Goal: Check status: Check status

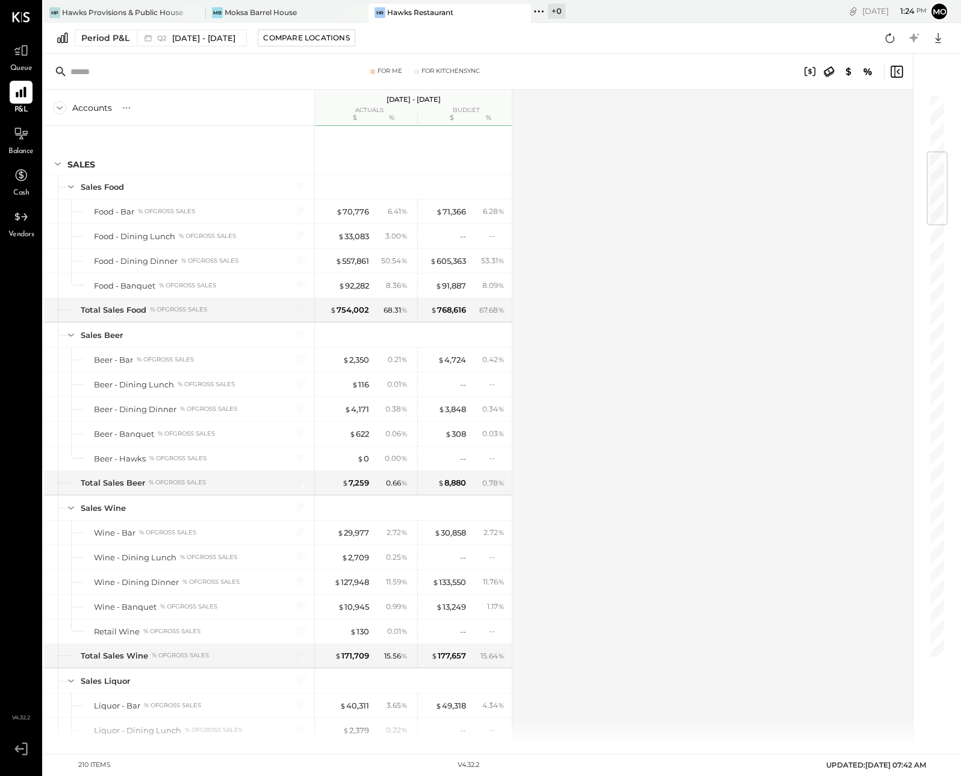
scroll to position [482, 0]
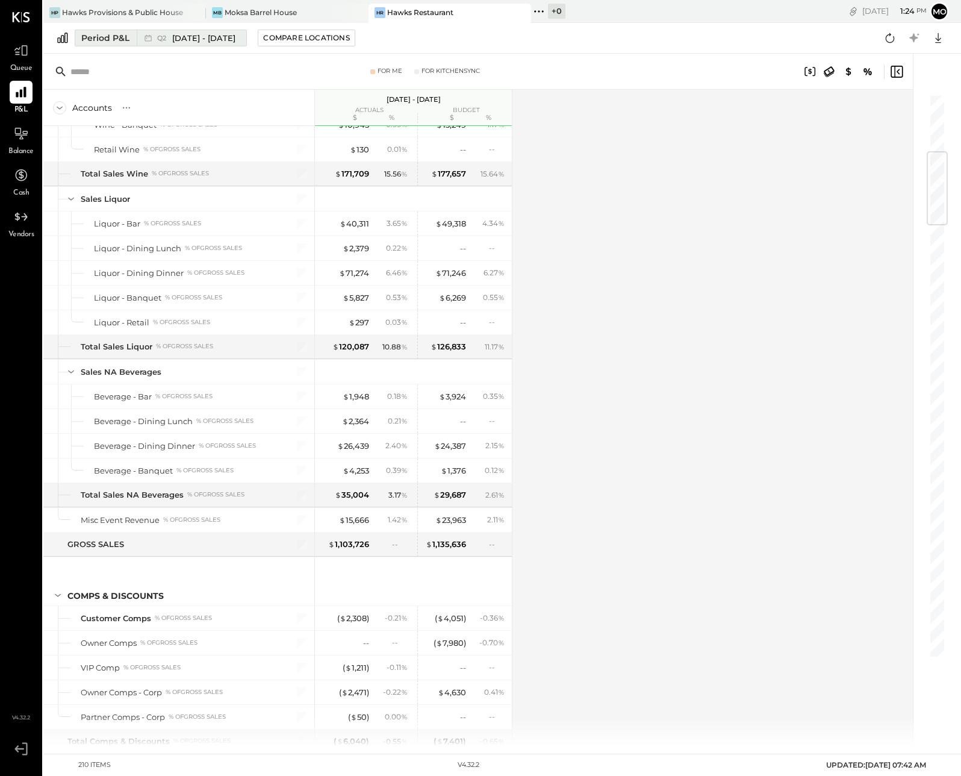
click at [106, 34] on div "Period P&L" at bounding box center [105, 38] width 48 height 12
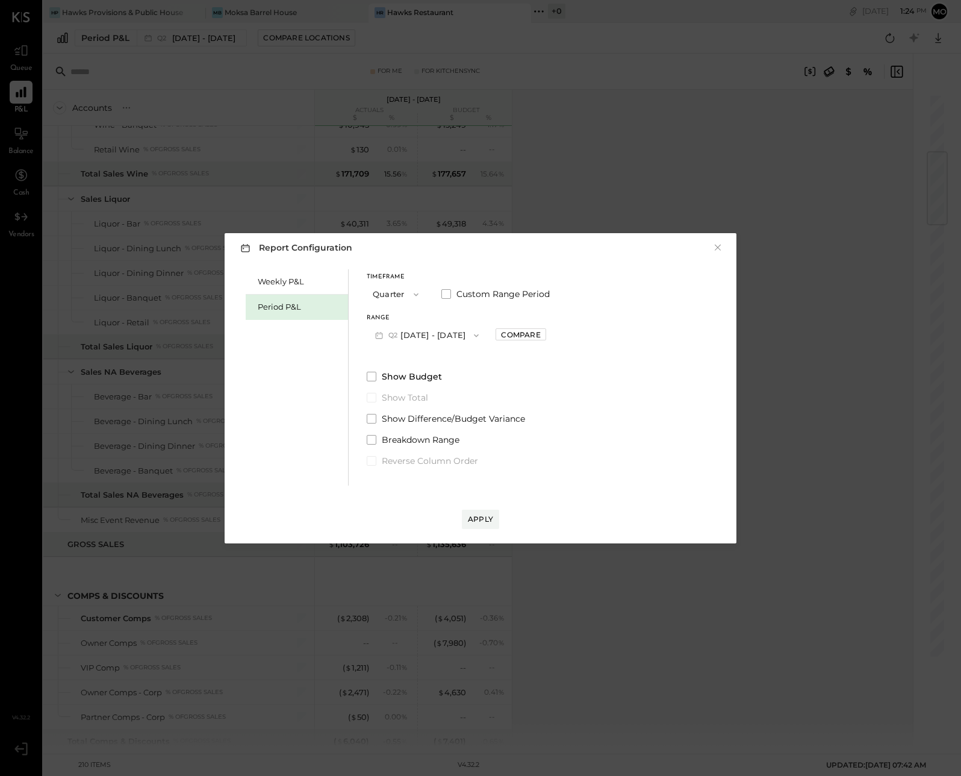
click at [416, 293] on icon "button" at bounding box center [416, 295] width 10 height 10
click at [382, 356] on span "Year" at bounding box center [384, 359] width 16 height 8
click at [373, 376] on span at bounding box center [372, 377] width 10 height 10
click at [482, 519] on div "Apply" at bounding box center [480, 519] width 25 height 10
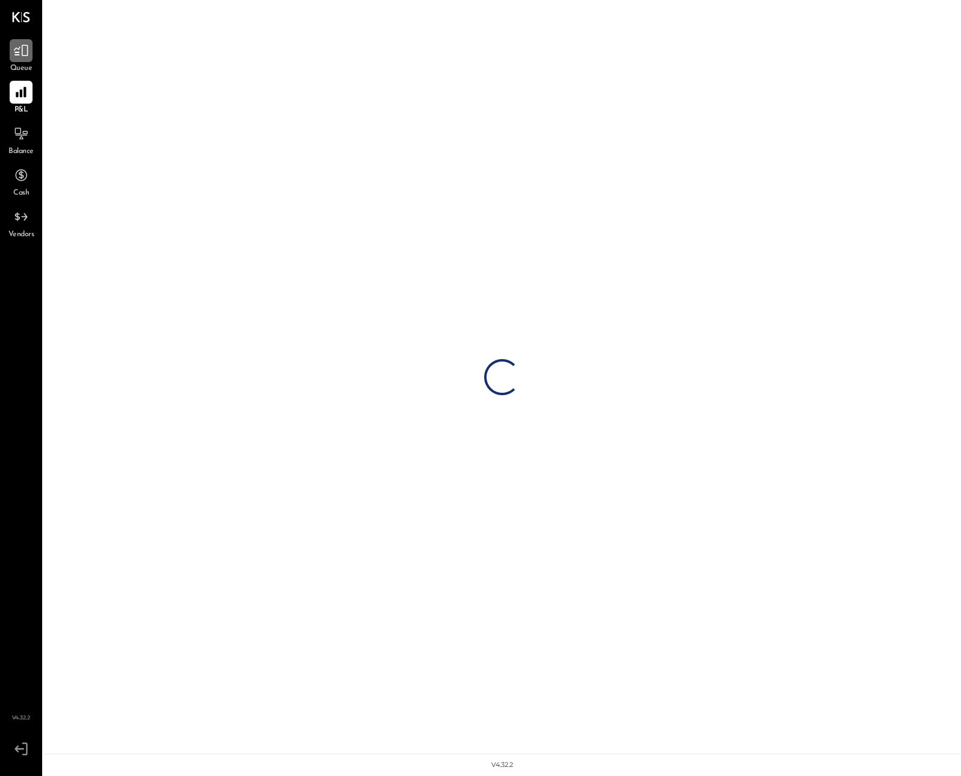
click at [28, 58] on icon at bounding box center [21, 51] width 16 height 16
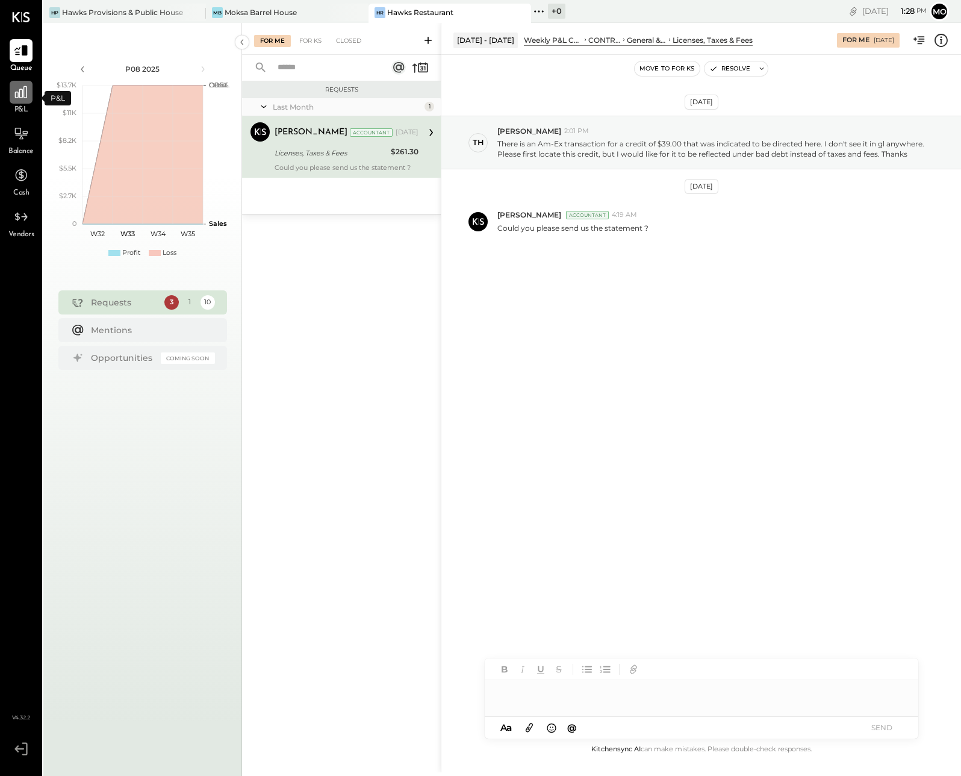
click at [19, 96] on icon at bounding box center [21, 92] width 12 height 12
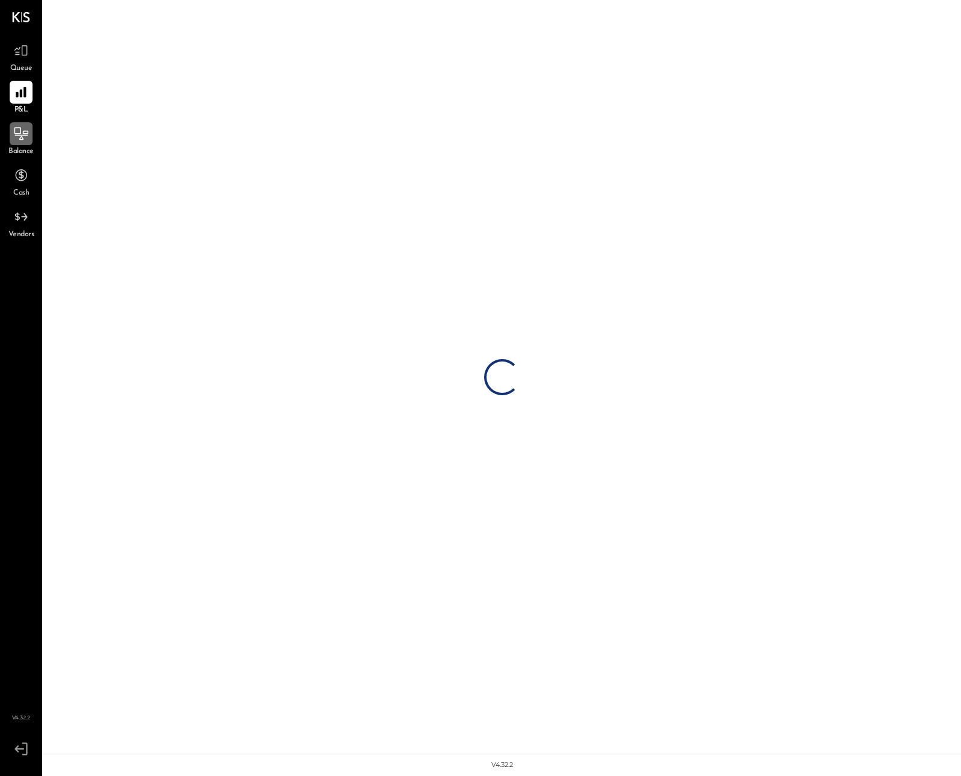
click at [14, 129] on icon at bounding box center [21, 133] width 14 height 13
click at [22, 96] on icon at bounding box center [21, 92] width 16 height 16
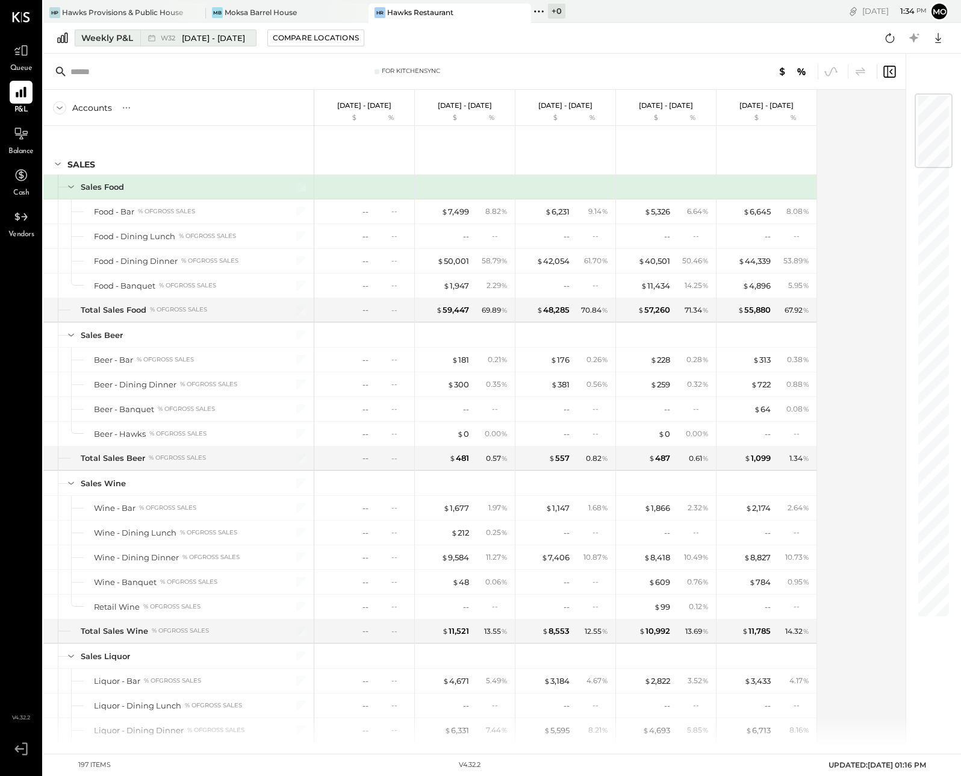
click at [184, 39] on span "Aug 4 - 10, 2025" at bounding box center [213, 38] width 63 height 11
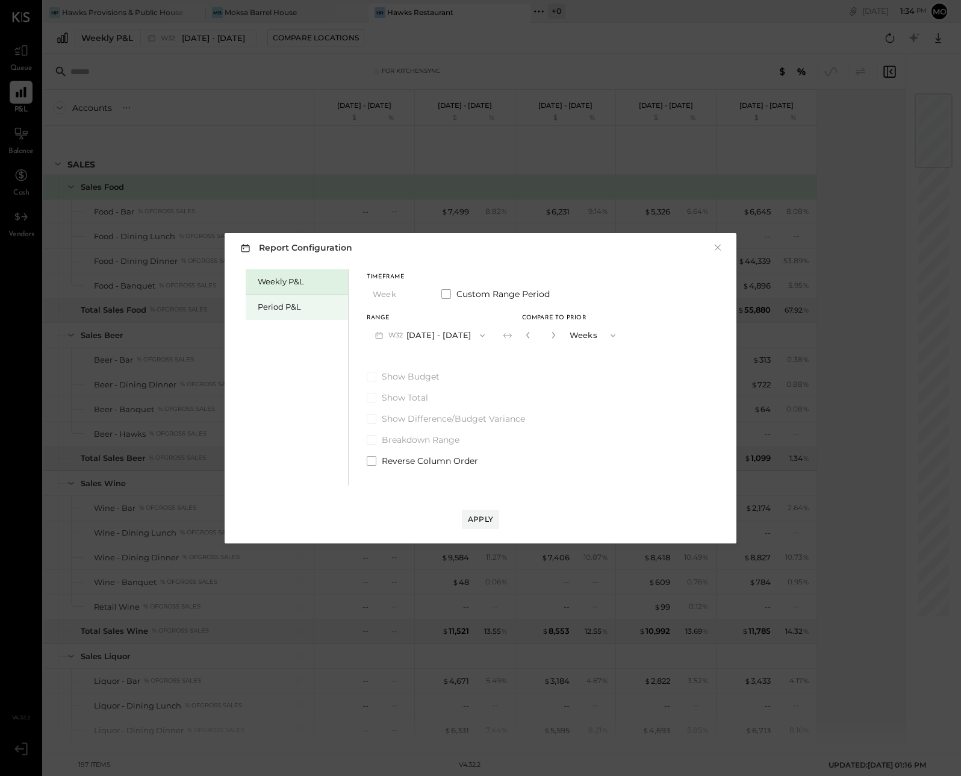
click at [265, 305] on div "Period P&L" at bounding box center [300, 306] width 84 height 11
click at [415, 334] on button "P08 Aug 4 - 31, 2025" at bounding box center [429, 335] width 125 height 22
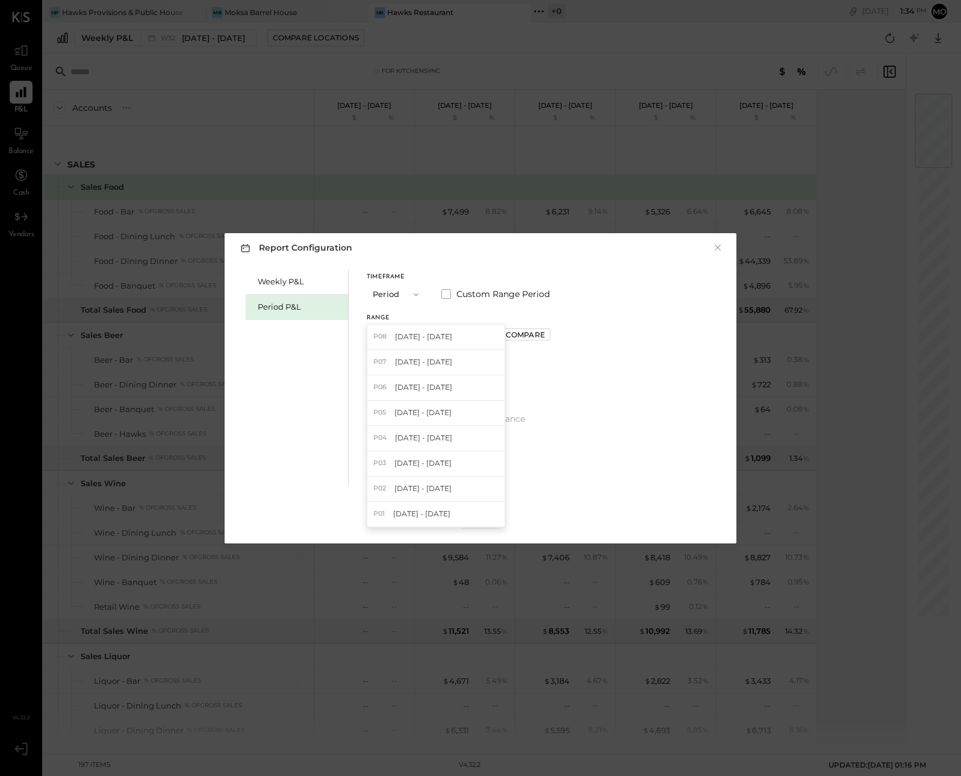
click at [430, 271] on div "Timeframe Period Custom Range Period Range P08 Aug 4 - 31, 2025 P08 Aug 4 - 31,…" at bounding box center [459, 368] width 184 height 198
click at [417, 293] on icon "button" at bounding box center [416, 294] width 5 height 3
click at [391, 338] on div "YTD" at bounding box center [396, 337] width 59 height 22
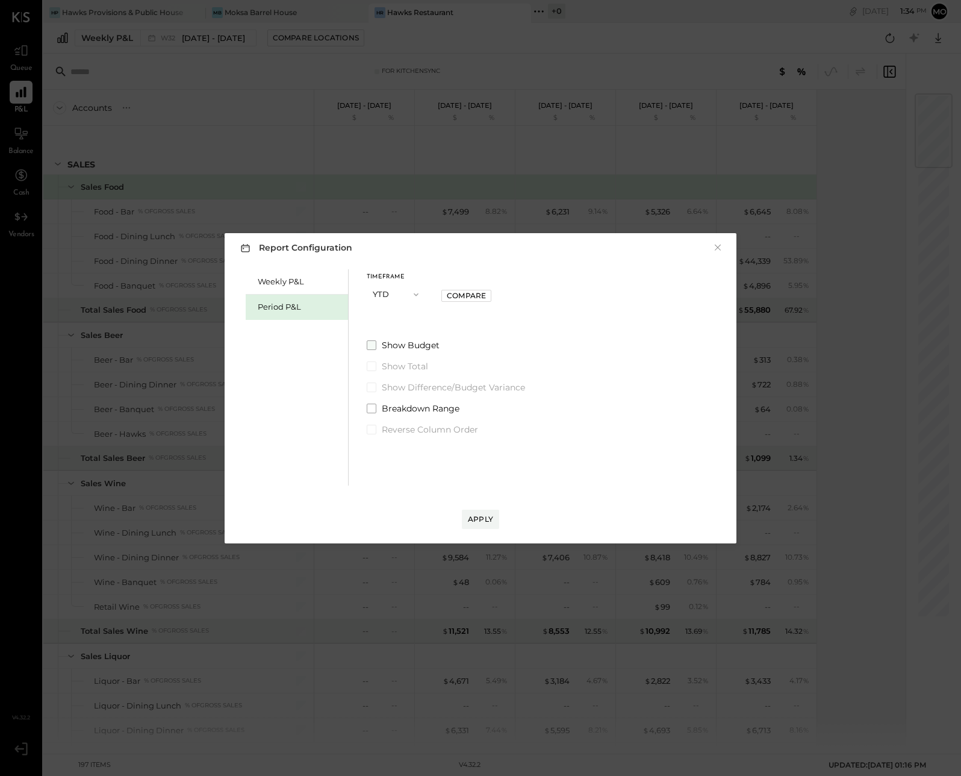
click at [372, 345] on span at bounding box center [372, 345] width 10 height 10
click at [479, 517] on div "Apply" at bounding box center [480, 519] width 25 height 10
